Goal: Task Accomplishment & Management: Use online tool/utility

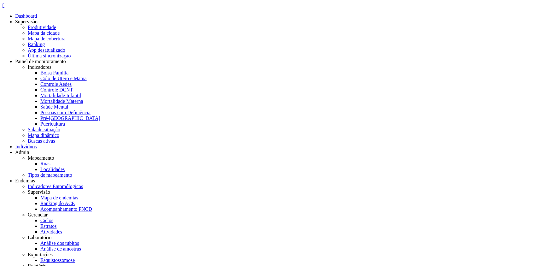
click at [17, 8] on div "" at bounding box center [273, 6] width 541 height 6
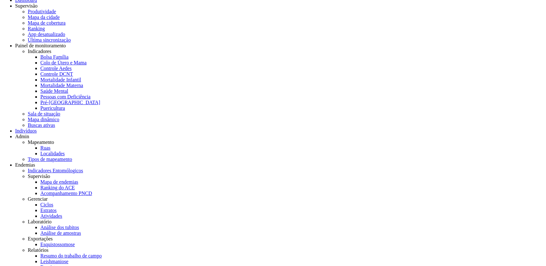
scroll to position [31, 0]
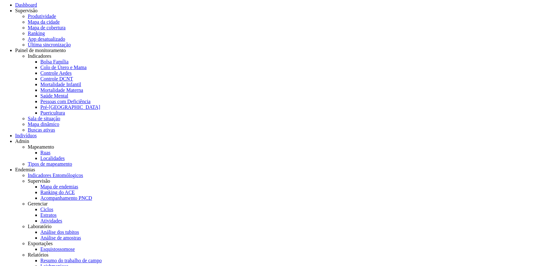
scroll to position [0, 0]
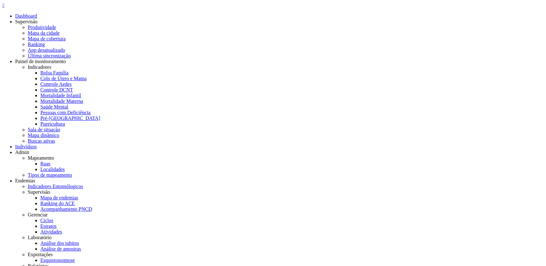
click at [18, 7] on div "" at bounding box center [273, 6] width 541 height 6
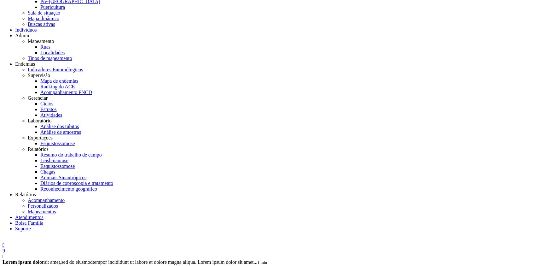
scroll to position [134, 0]
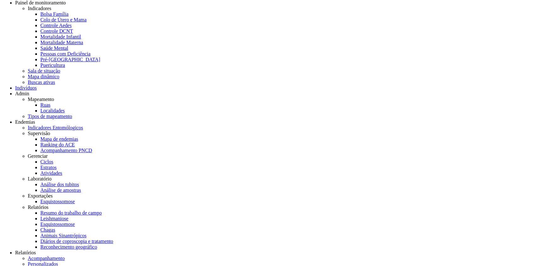
scroll to position [0, 0]
